Goal: Task Accomplishment & Management: Manage account settings

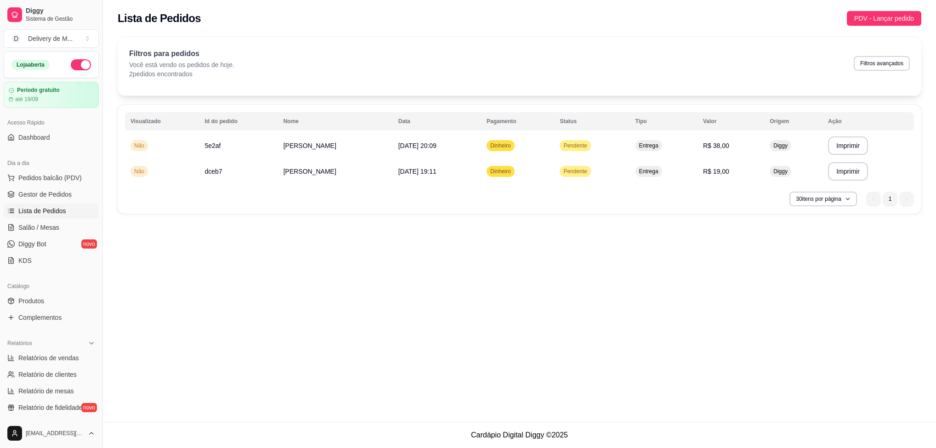
click at [52, 207] on span "Lista de Pedidos" at bounding box center [42, 210] width 48 height 9
click at [54, 188] on link "Gestor de Pedidos" at bounding box center [51, 194] width 95 height 15
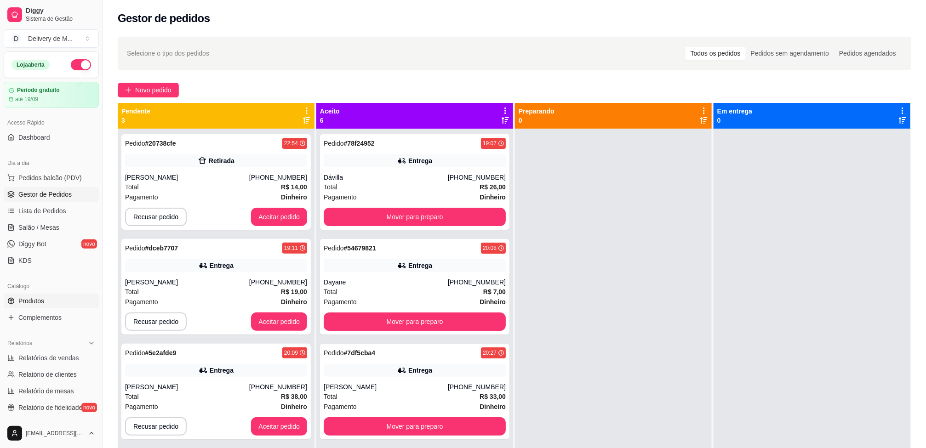
click at [49, 299] on link "Produtos" at bounding box center [51, 301] width 95 height 15
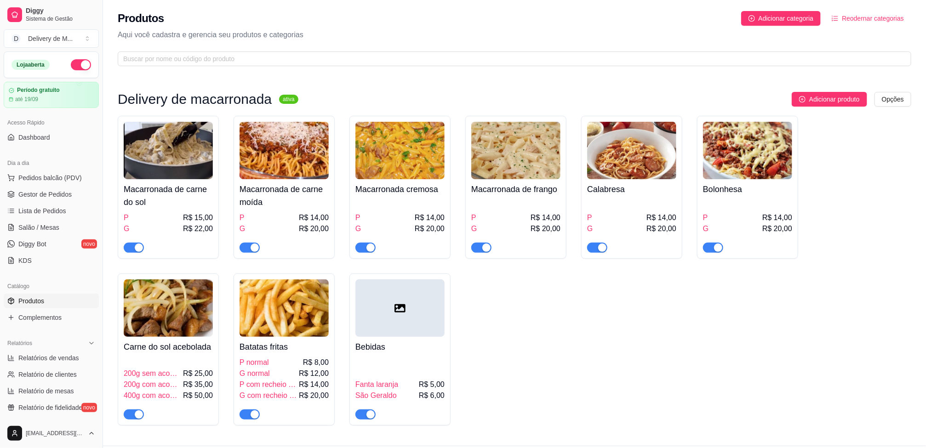
click at [264, 316] on img at bounding box center [283, 307] width 89 height 57
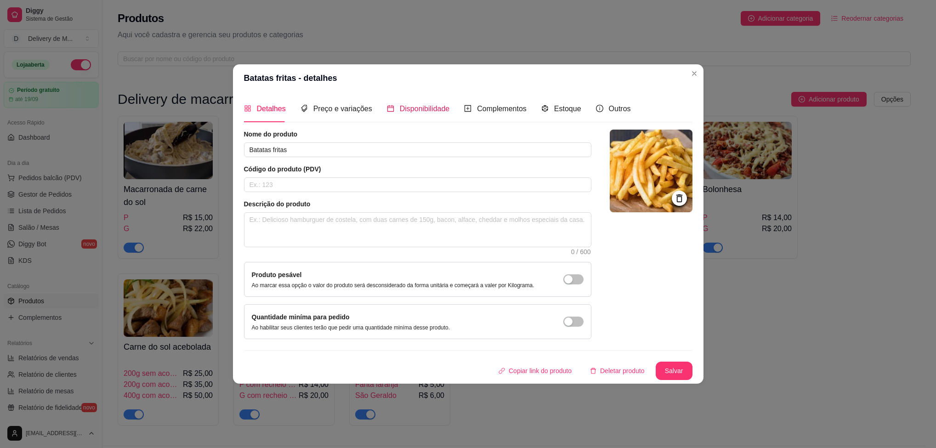
click at [414, 105] on span "Disponibilidade" at bounding box center [425, 109] width 50 height 8
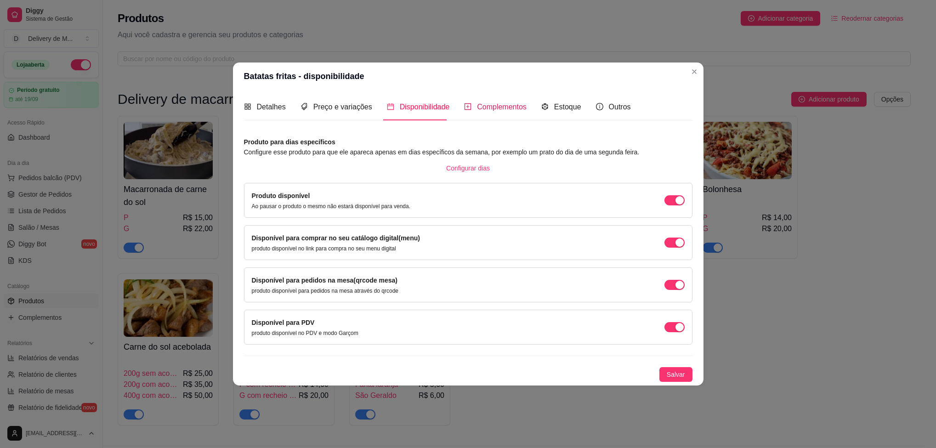
click at [484, 103] on span "Complementos" at bounding box center [502, 107] width 50 height 8
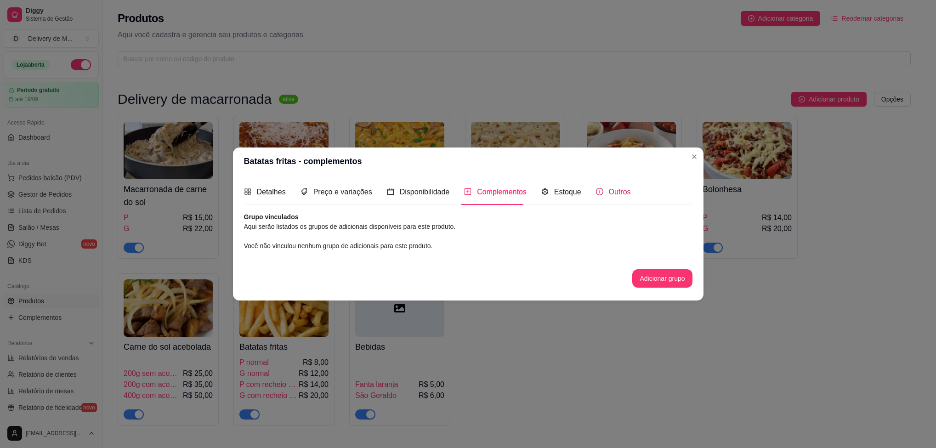
click at [611, 188] on span "Outros" at bounding box center [620, 192] width 22 height 8
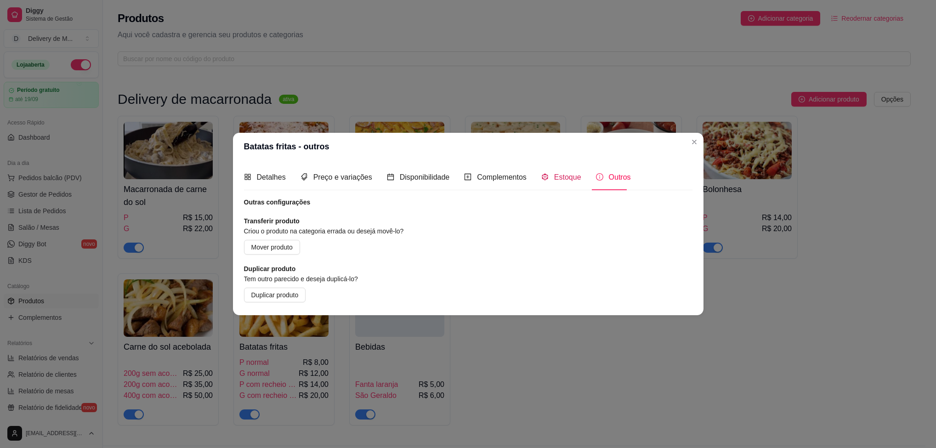
click at [563, 176] on span "Estoque" at bounding box center [567, 177] width 27 height 8
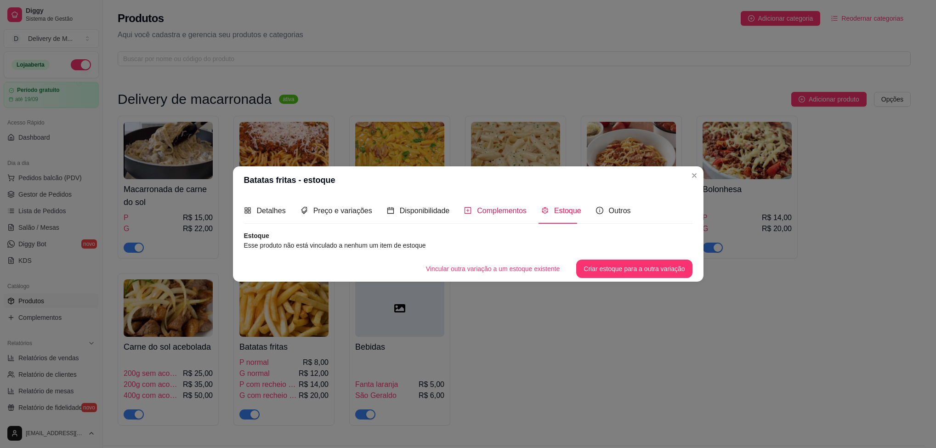
click at [494, 211] on span "Complementos" at bounding box center [502, 211] width 50 height 8
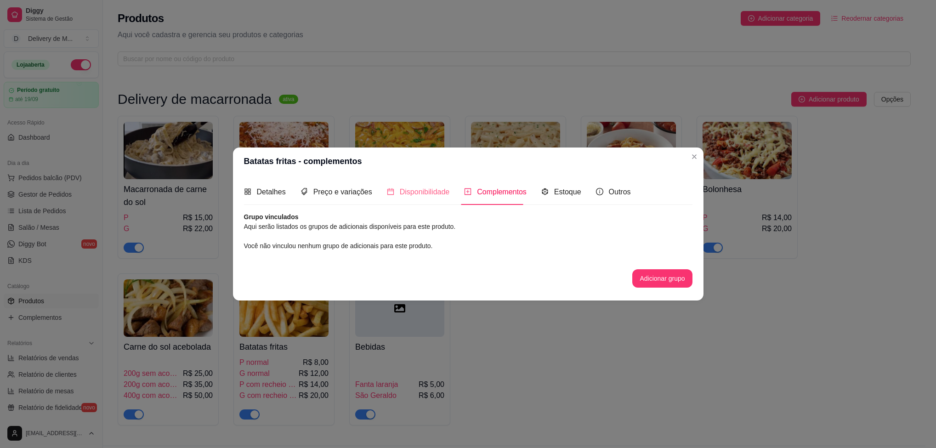
click at [422, 185] on div "Disponibilidade" at bounding box center [418, 192] width 63 height 26
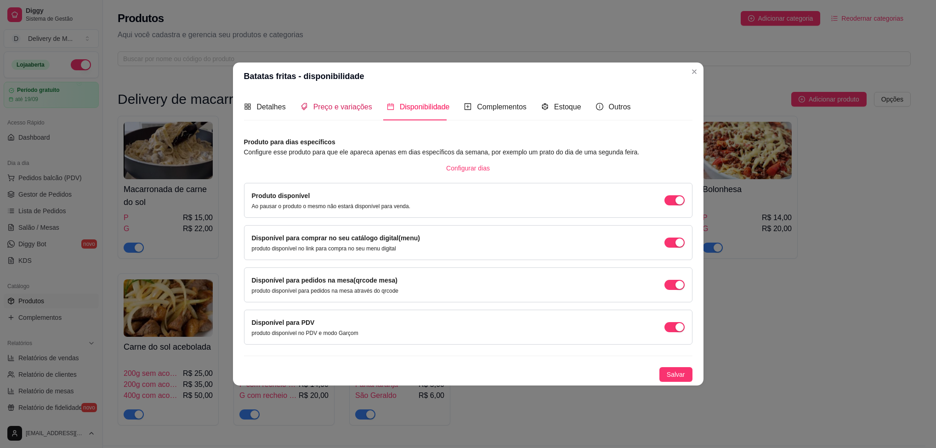
click at [344, 108] on span "Preço e variações" at bounding box center [342, 107] width 59 height 8
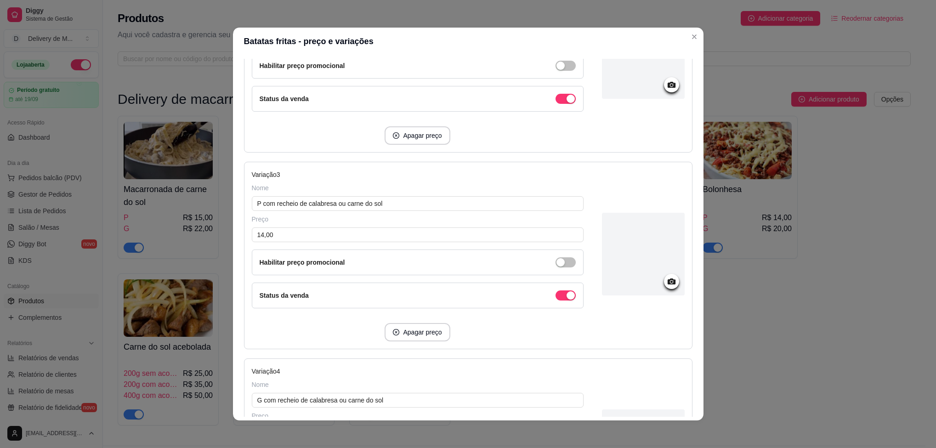
scroll to position [483, 0]
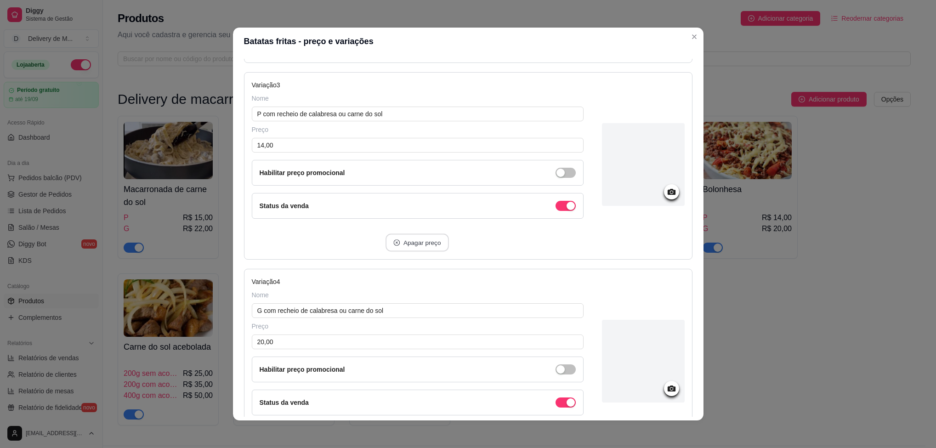
click at [401, 251] on button "Apagar preço" at bounding box center [417, 243] width 63 height 18
type input "G com recheio de calabresa ou carne do sol"
type input "20,00"
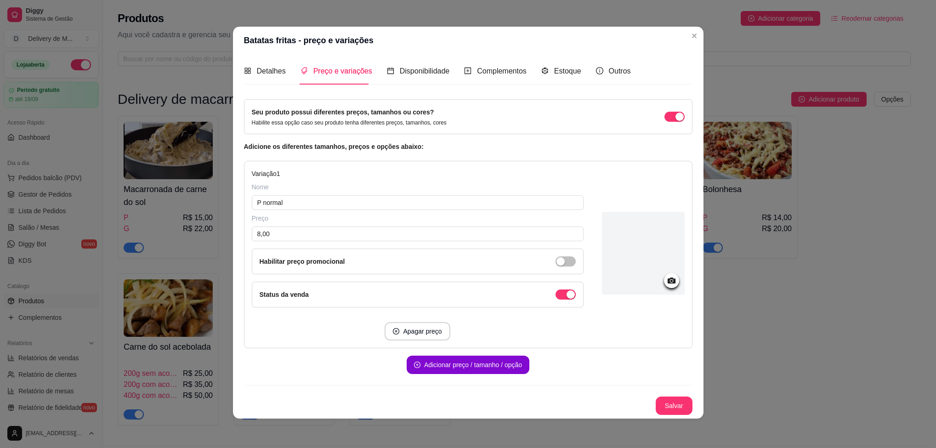
scroll to position [1, 0]
click at [491, 358] on button "Adicionar preço / tamanho / opção" at bounding box center [468, 365] width 119 height 18
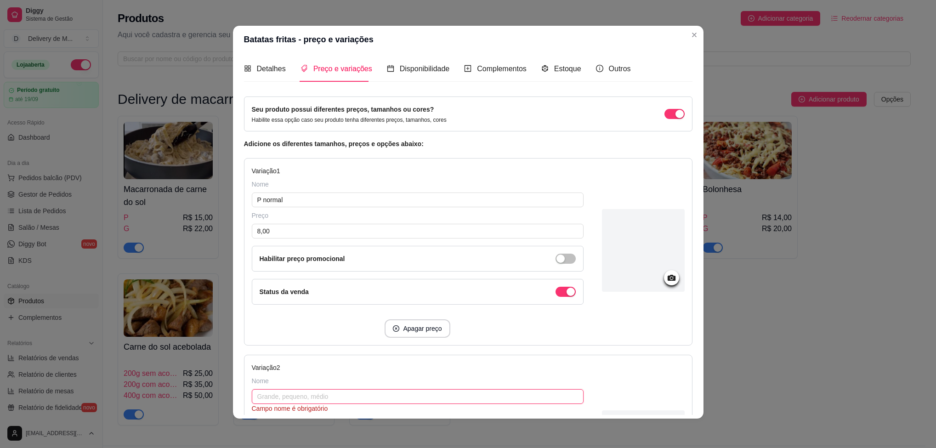
click at [312, 398] on input "text" at bounding box center [418, 396] width 332 height 15
type input "g"
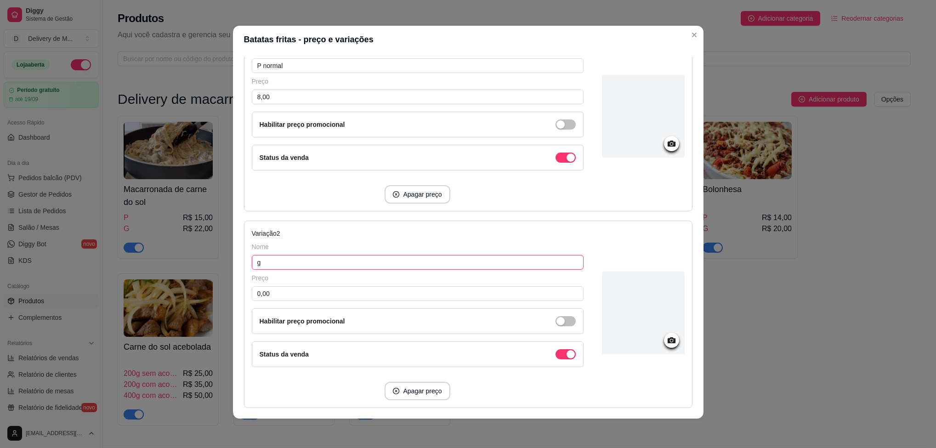
scroll to position [139, 0]
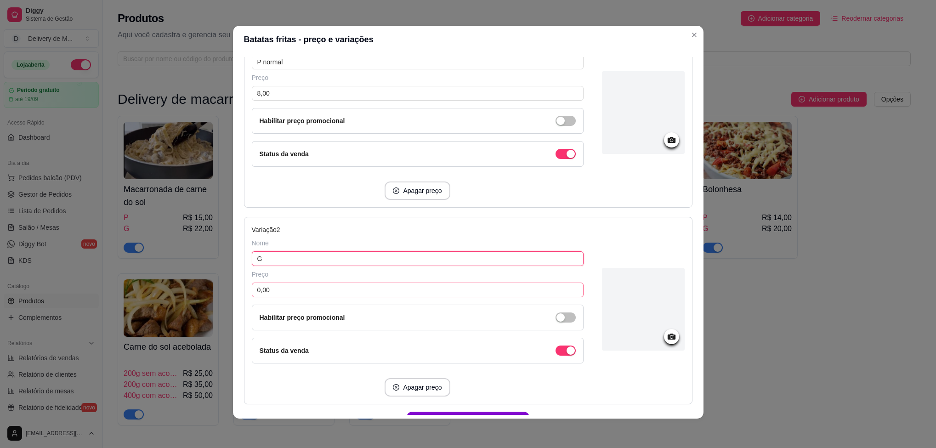
type input "G"
click at [273, 294] on input "0,00" at bounding box center [418, 290] width 332 height 15
click at [274, 291] on input "0,00" at bounding box center [418, 290] width 332 height 15
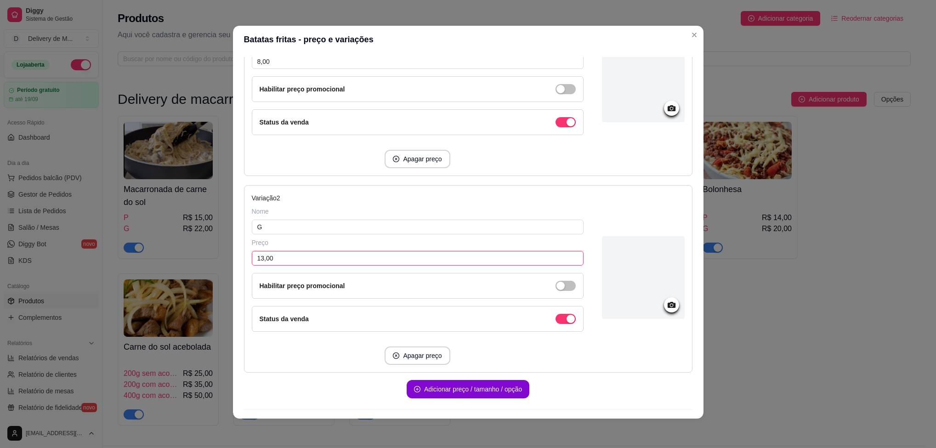
scroll to position [200, 0]
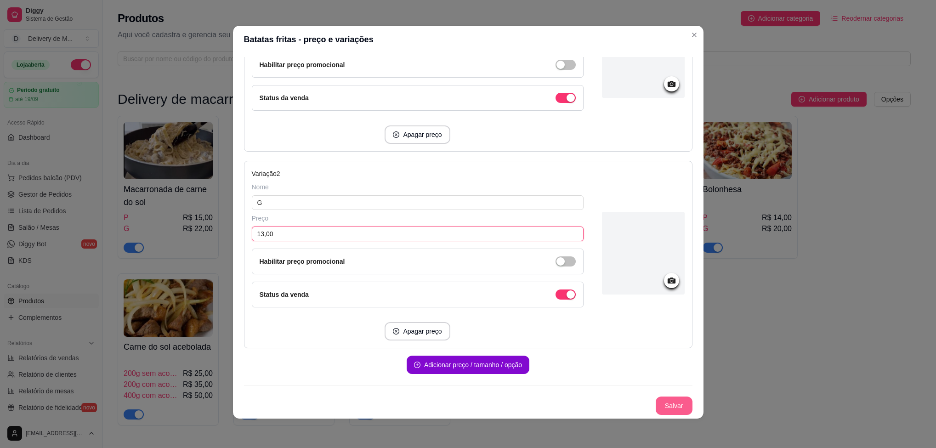
type input "13,00"
click at [659, 407] on button "Salvar" at bounding box center [674, 406] width 37 height 18
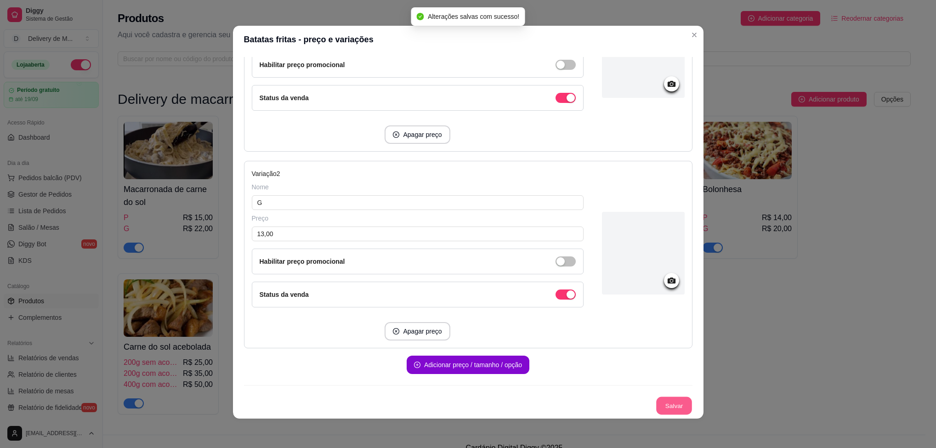
click at [657, 410] on button "Salvar" at bounding box center [674, 406] width 36 height 18
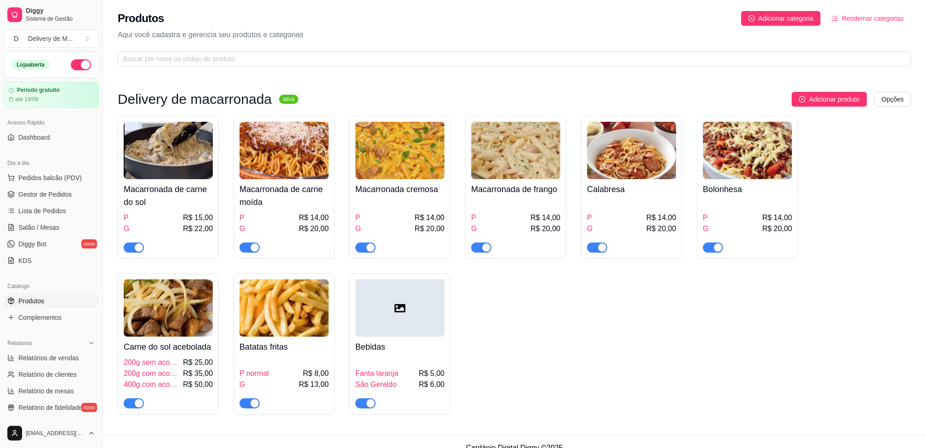
click at [294, 302] on img at bounding box center [283, 307] width 89 height 57
click at [275, 379] on div "P normal R$ 8,00" at bounding box center [283, 373] width 89 height 11
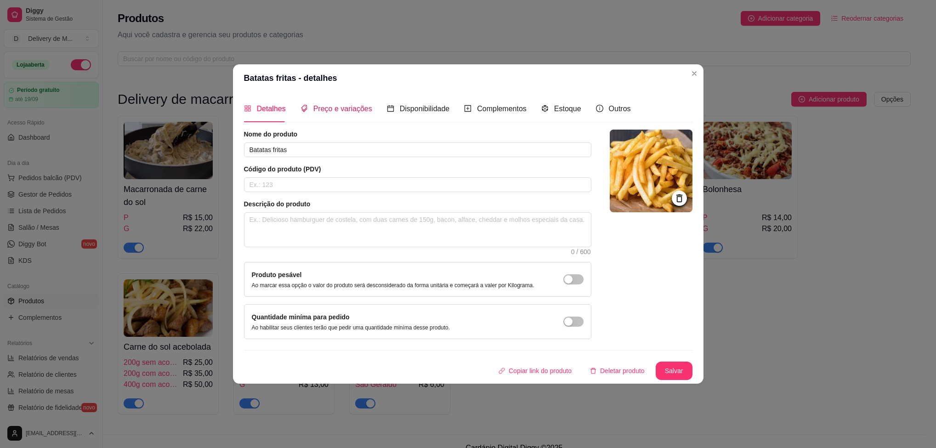
click at [345, 106] on span "Preço e variações" at bounding box center [342, 109] width 59 height 8
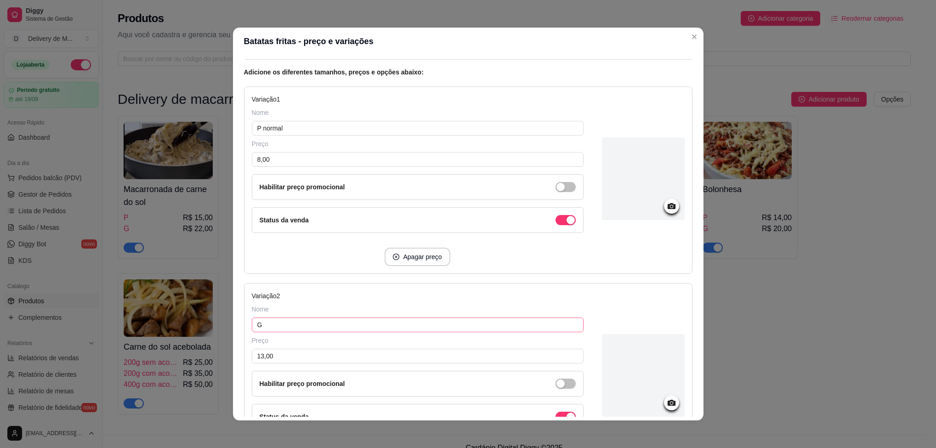
scroll to position [138, 0]
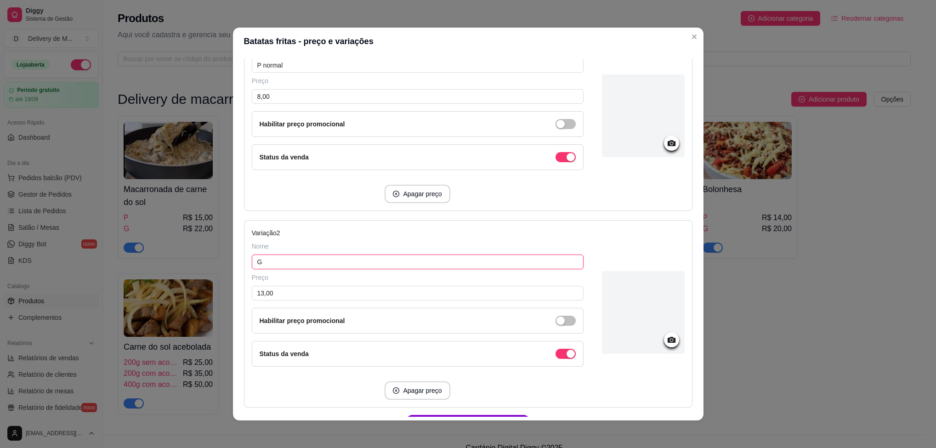
click at [310, 263] on input "G" at bounding box center [418, 262] width 332 height 15
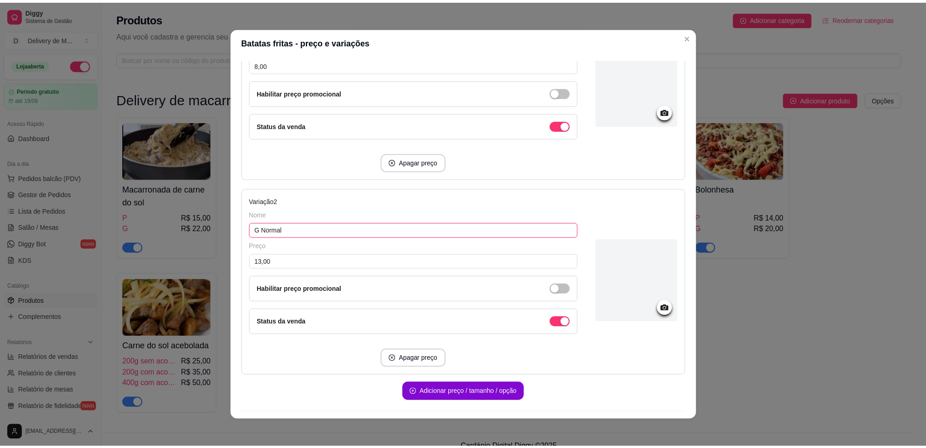
scroll to position [200, 0]
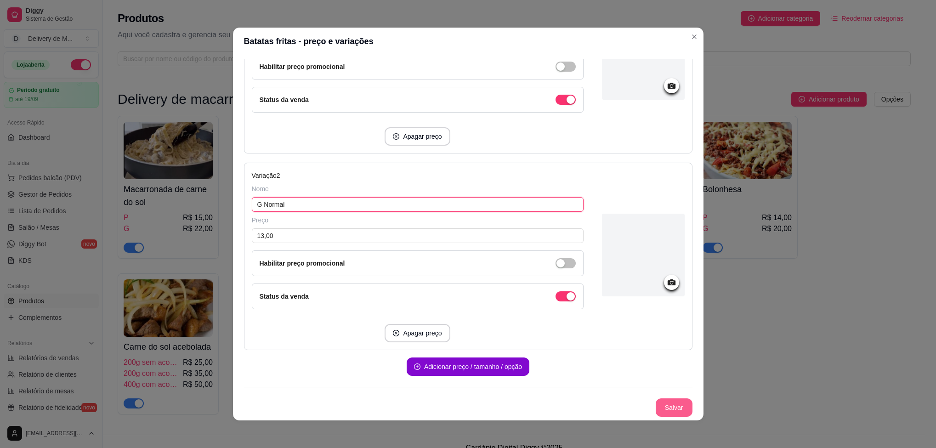
type input "G Normal"
click at [665, 408] on button "Salvar" at bounding box center [674, 407] width 37 height 18
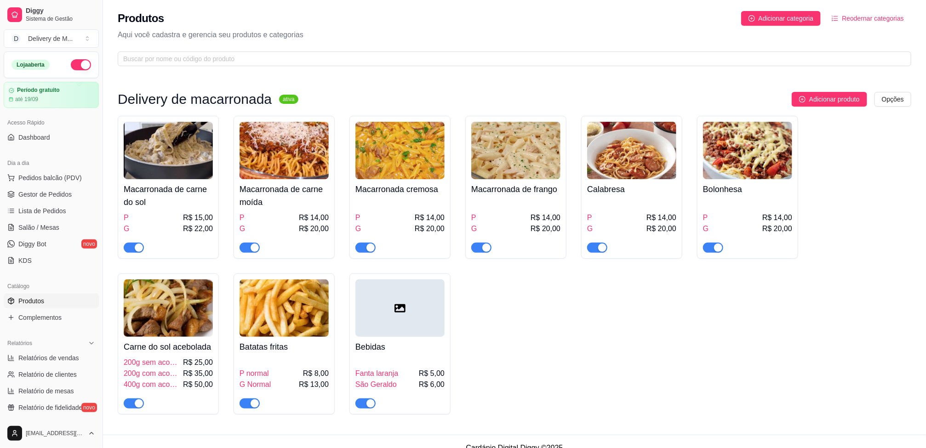
scroll to position [15, 0]
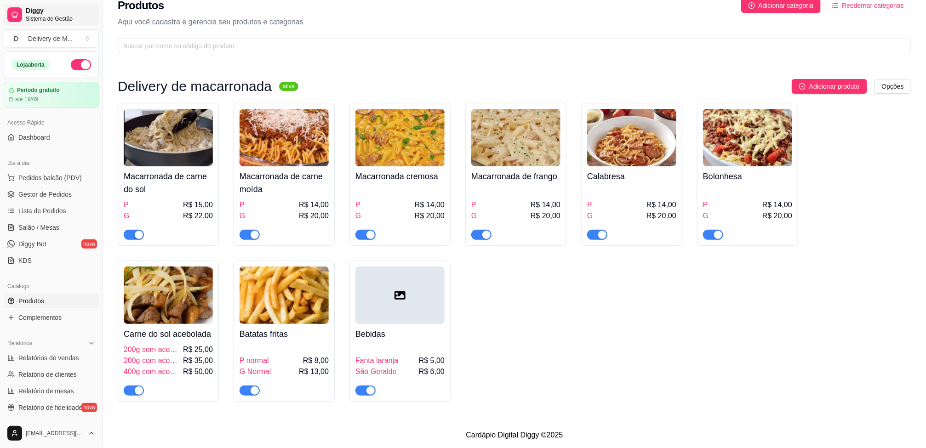
click at [59, 16] on span "Sistema de Gestão" at bounding box center [60, 18] width 69 height 7
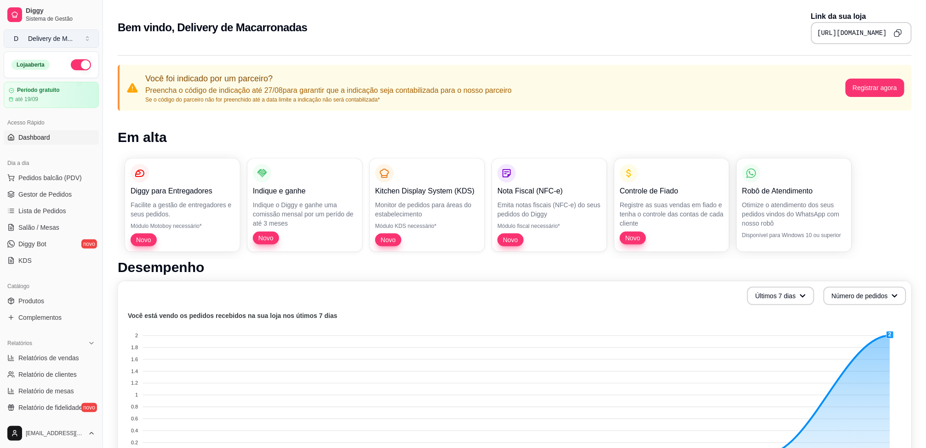
click at [37, 43] on div "Delivery de M ..." at bounding box center [50, 38] width 45 height 9
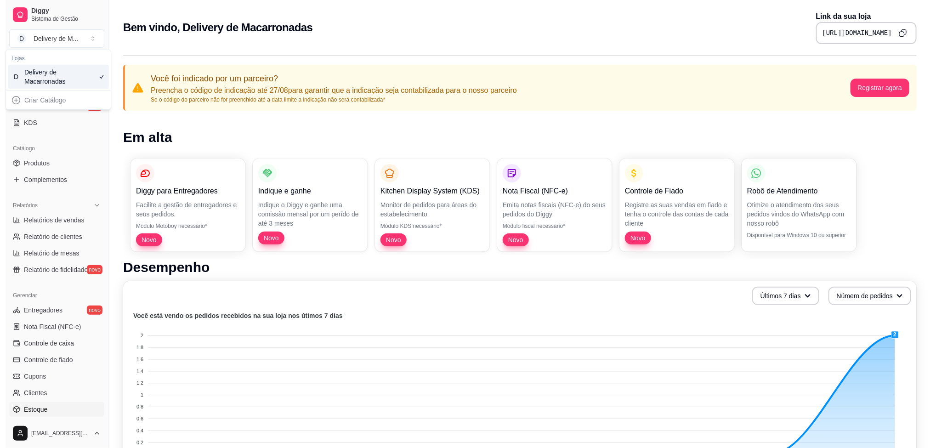
scroll to position [214, 0]
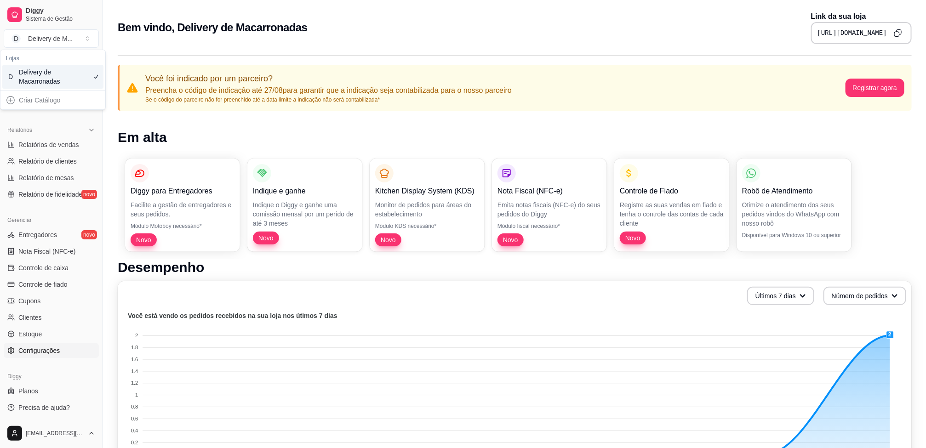
click at [23, 344] on link "Configurações" at bounding box center [51, 350] width 95 height 15
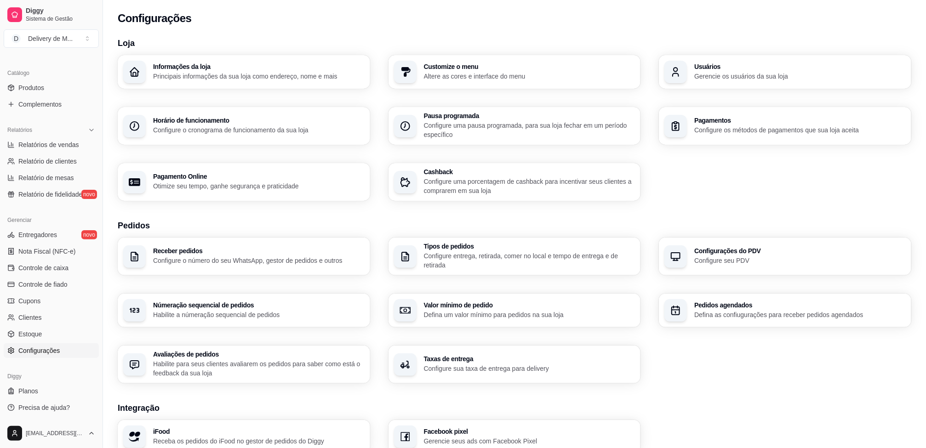
click at [211, 69] on div "Informações da loja Principais informações da sua loja como endereço, nome e ma…" at bounding box center [258, 71] width 211 height 17
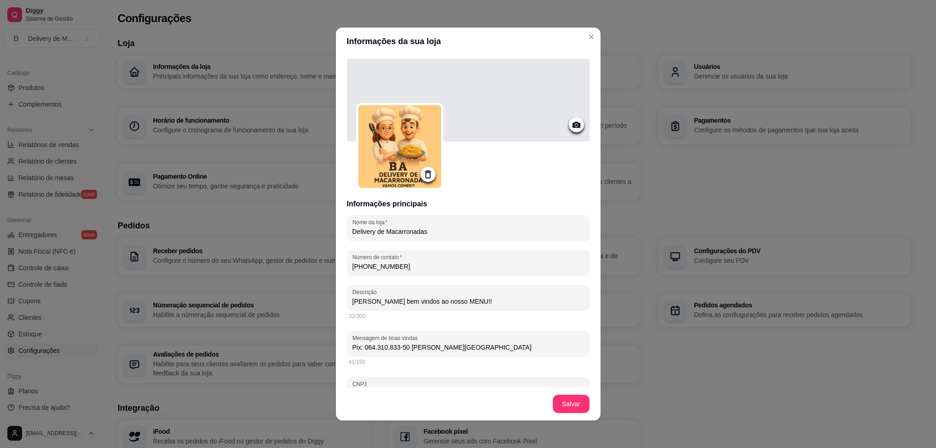
drag, startPoint x: 483, startPoint y: 342, endPoint x: 394, endPoint y: 355, distance: 89.2
click at [360, 342] on div "Pix: 064.310.833-50 [PERSON_NAME][GEOGRAPHIC_DATA]" at bounding box center [468, 344] width 232 height 18
drag, startPoint x: 469, startPoint y: 349, endPoint x: 345, endPoint y: 353, distance: 124.2
click at [347, 353] on div "Mensagem de boas vindas Pix: 064.310.833-50 [PERSON_NAME][GEOGRAPHIC_DATA]" at bounding box center [468, 344] width 243 height 26
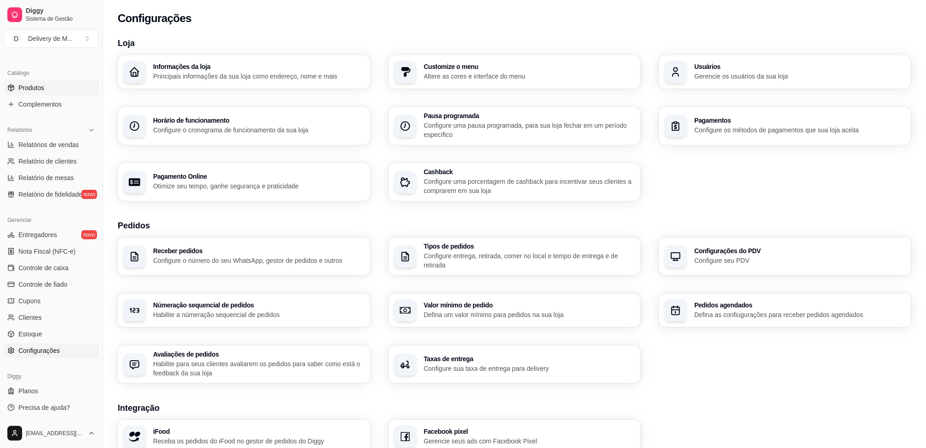
click at [23, 84] on span "Produtos" at bounding box center [31, 87] width 26 height 9
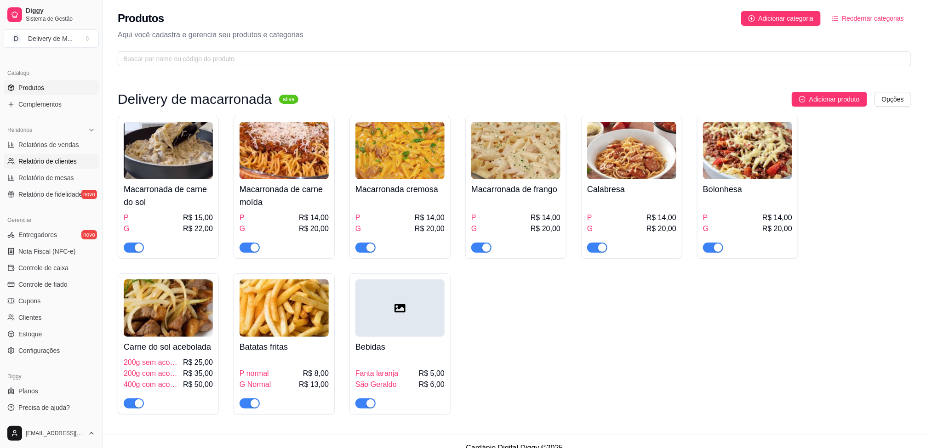
click at [57, 163] on span "Relatório de clientes" at bounding box center [47, 161] width 58 height 9
select select "30"
select select "HIGHEST_TOTAL_SPENT_WITH_ORDERS"
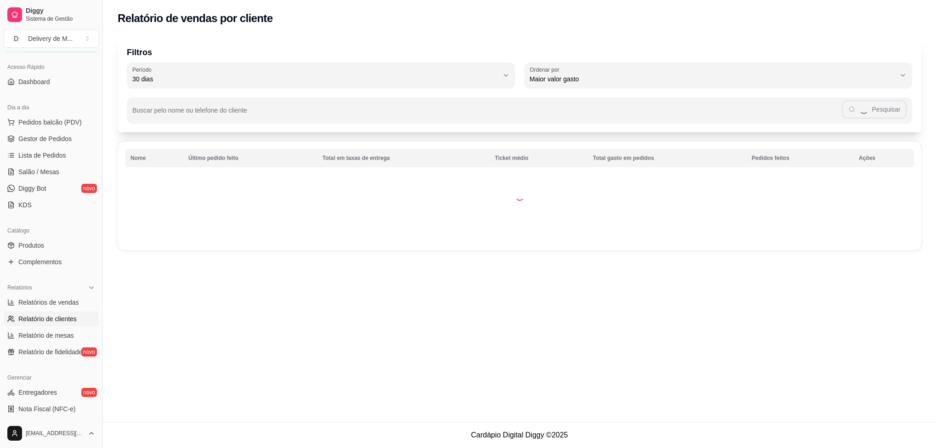
scroll to position [76, 0]
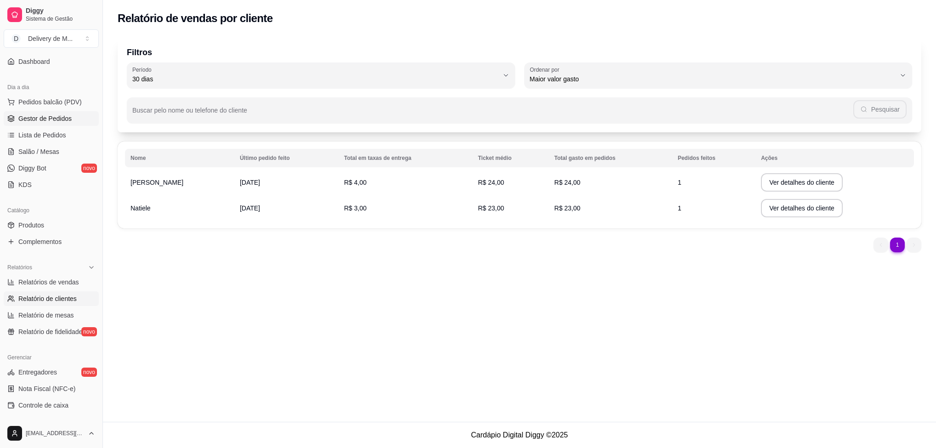
click at [57, 120] on span "Gestor de Pedidos" at bounding box center [44, 118] width 53 height 9
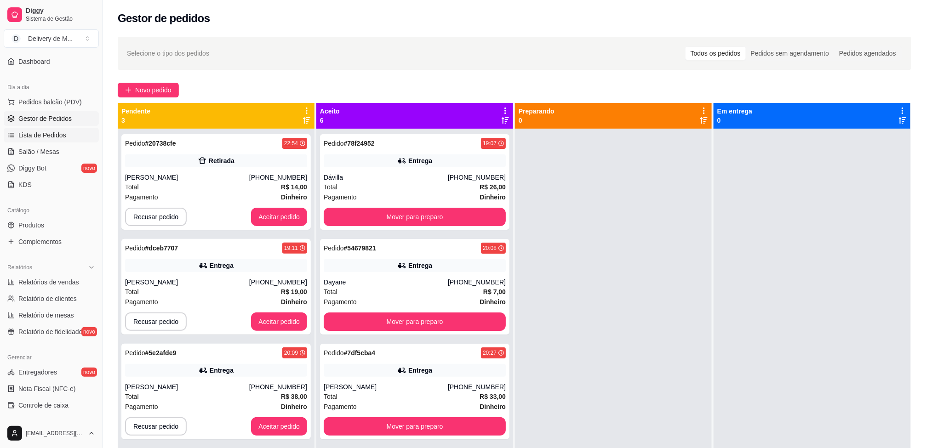
click at [57, 131] on span "Lista de Pedidos" at bounding box center [42, 135] width 48 height 9
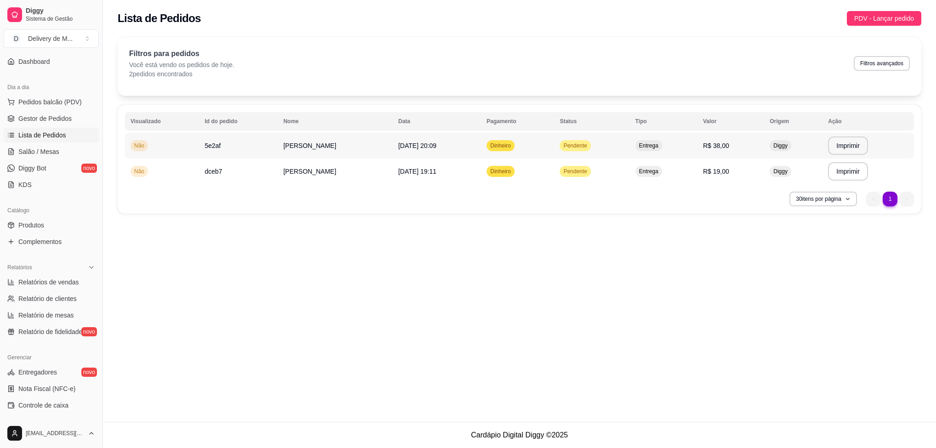
click at [618, 142] on td "Pendente" at bounding box center [591, 146] width 75 height 26
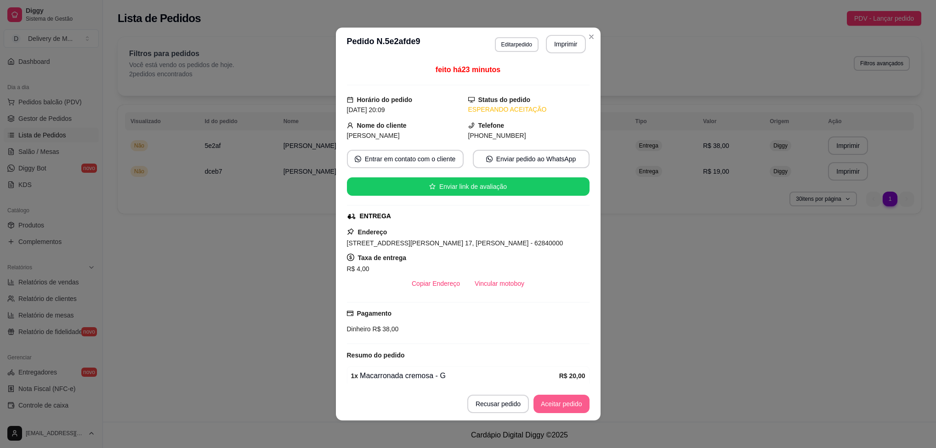
click at [553, 407] on button "Aceitar pedido" at bounding box center [562, 404] width 56 height 18
click at [551, 403] on button "Mover para preparo" at bounding box center [553, 404] width 71 height 18
click at [551, 403] on button "Mover para entrega" at bounding box center [554, 404] width 69 height 18
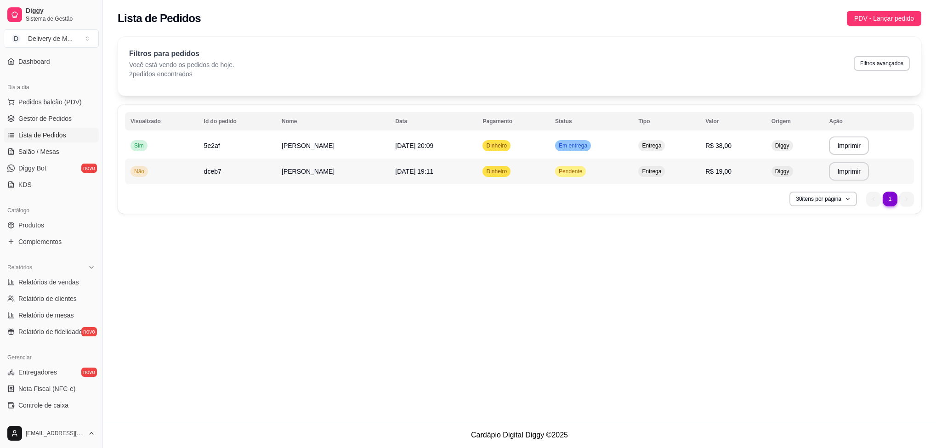
click at [535, 172] on td "Dinheiro" at bounding box center [513, 172] width 73 height 26
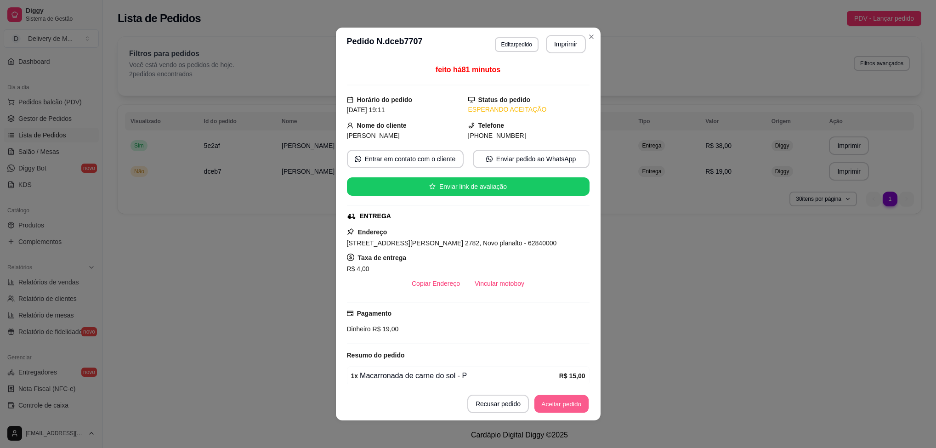
click at [548, 402] on button "Aceitar pedido" at bounding box center [561, 404] width 54 height 18
click at [548, 402] on button "Mover para preparo" at bounding box center [553, 404] width 71 height 18
click at [548, 402] on button "Mover para entrega" at bounding box center [553, 404] width 71 height 18
click at [563, 405] on button "Mover para finalizado" at bounding box center [551, 404] width 76 height 18
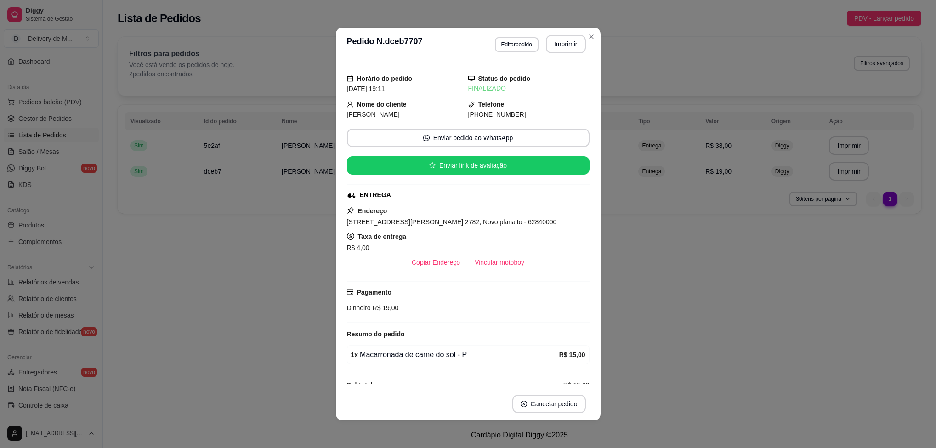
scroll to position [20, 0]
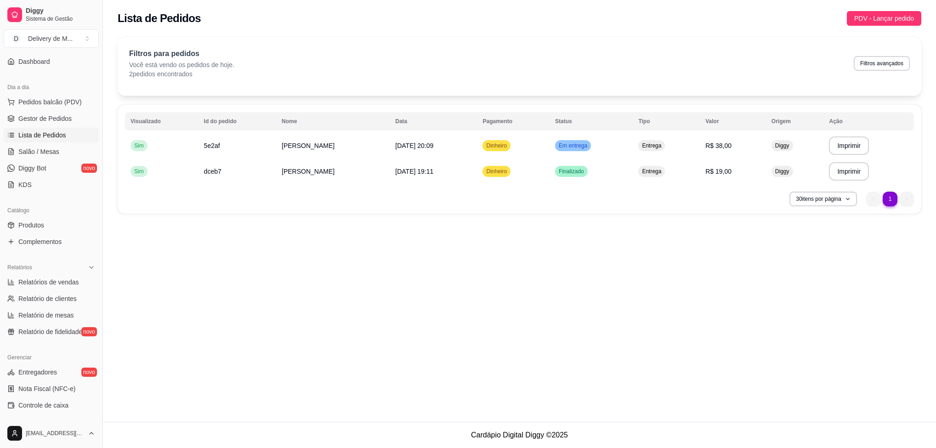
drag, startPoint x: 312, startPoint y: 326, endPoint x: 216, endPoint y: 10, distance: 330.2
click at [286, 257] on div "**********" at bounding box center [519, 211] width 833 height 422
click at [683, 149] on td "Entrega" at bounding box center [666, 146] width 67 height 26
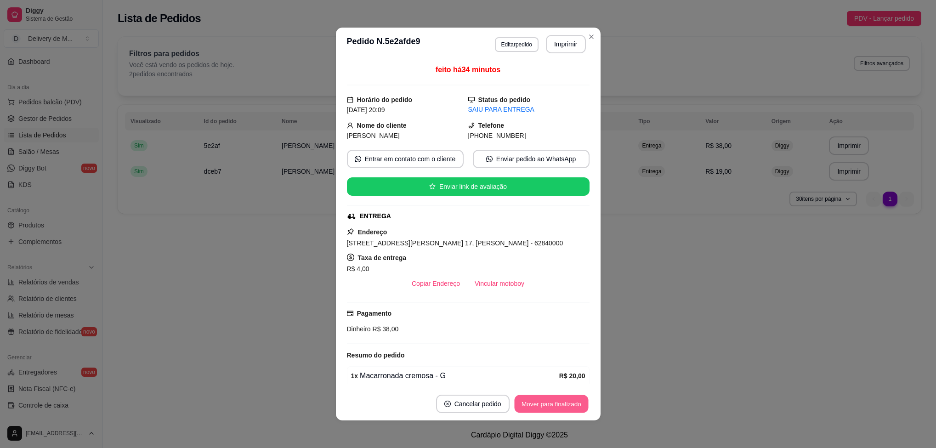
click at [563, 403] on button "Mover para finalizado" at bounding box center [551, 404] width 74 height 18
